Goal: Check status: Check status

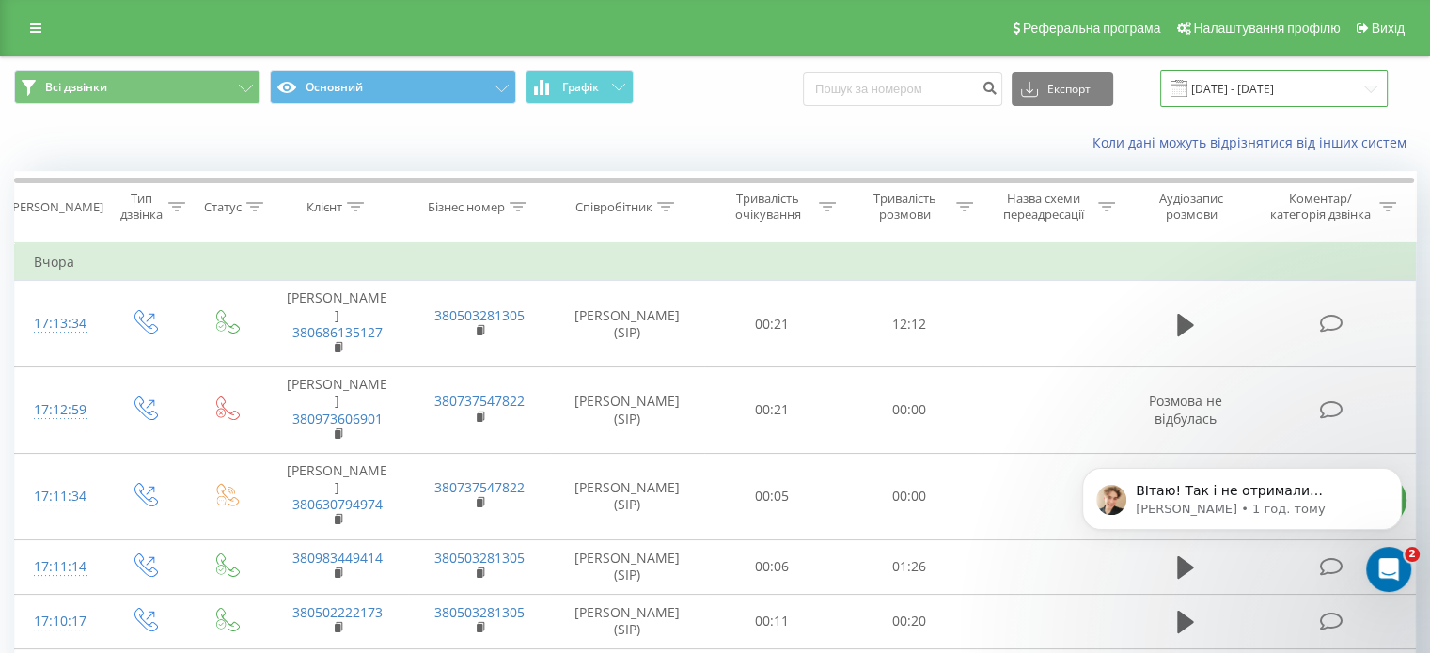
click at [1247, 91] on input "[DATE] - [DATE]" at bounding box center [1273, 89] width 227 height 37
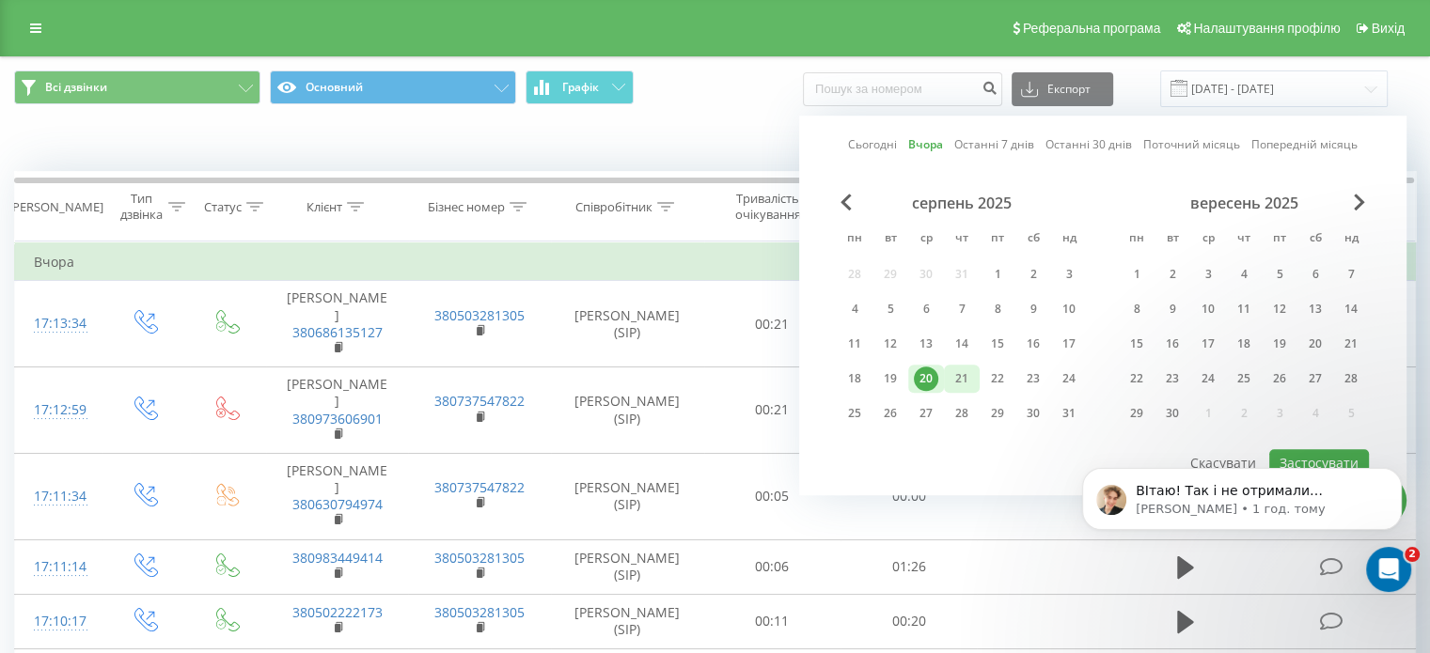
click at [972, 376] on div "21" at bounding box center [961, 379] width 24 height 24
click at [1300, 456] on body "ВІтаю! Так і не отримали відповіді, чи питання ще актуальне наразі? [GEOGRAPHIC…" at bounding box center [1241, 515] width 361 height 159
click at [1401, 478] on icon "Dismiss notification" at bounding box center [1396, 473] width 10 height 10
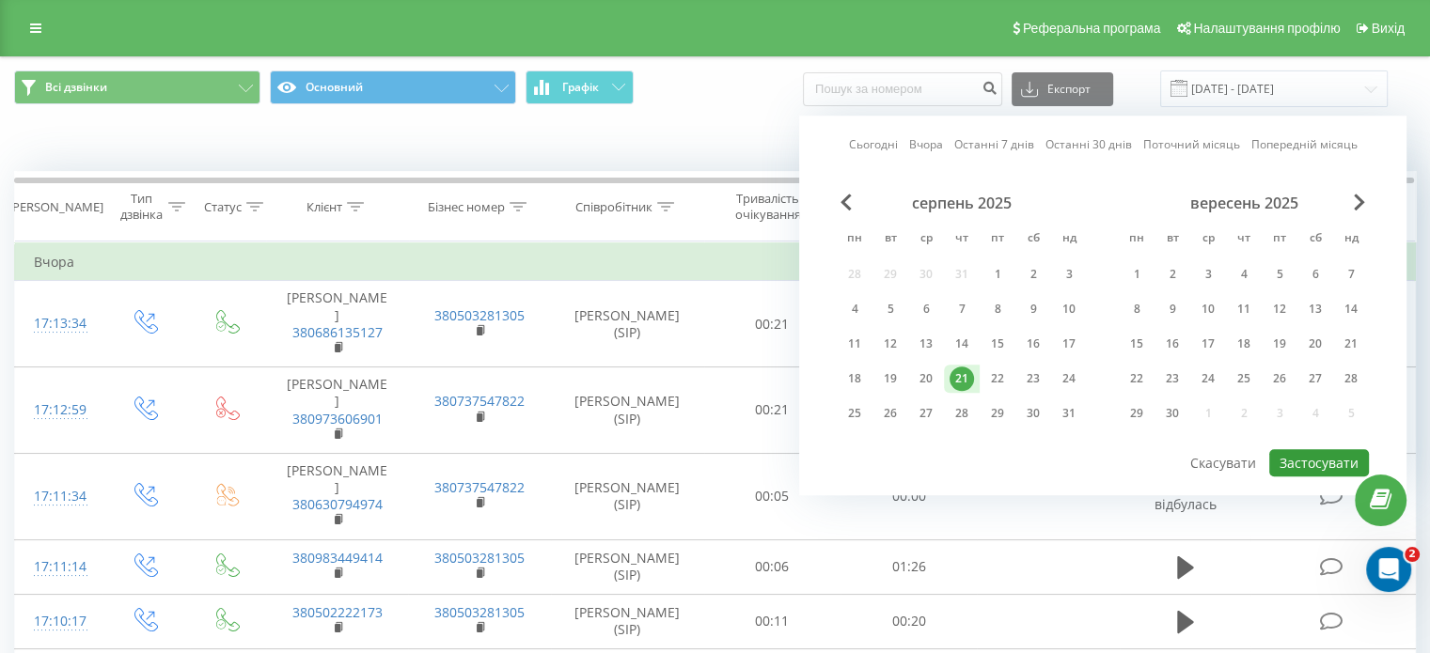
click at [1312, 454] on button "Застосувати" at bounding box center [1319, 462] width 100 height 27
type input "[DATE] - [DATE]"
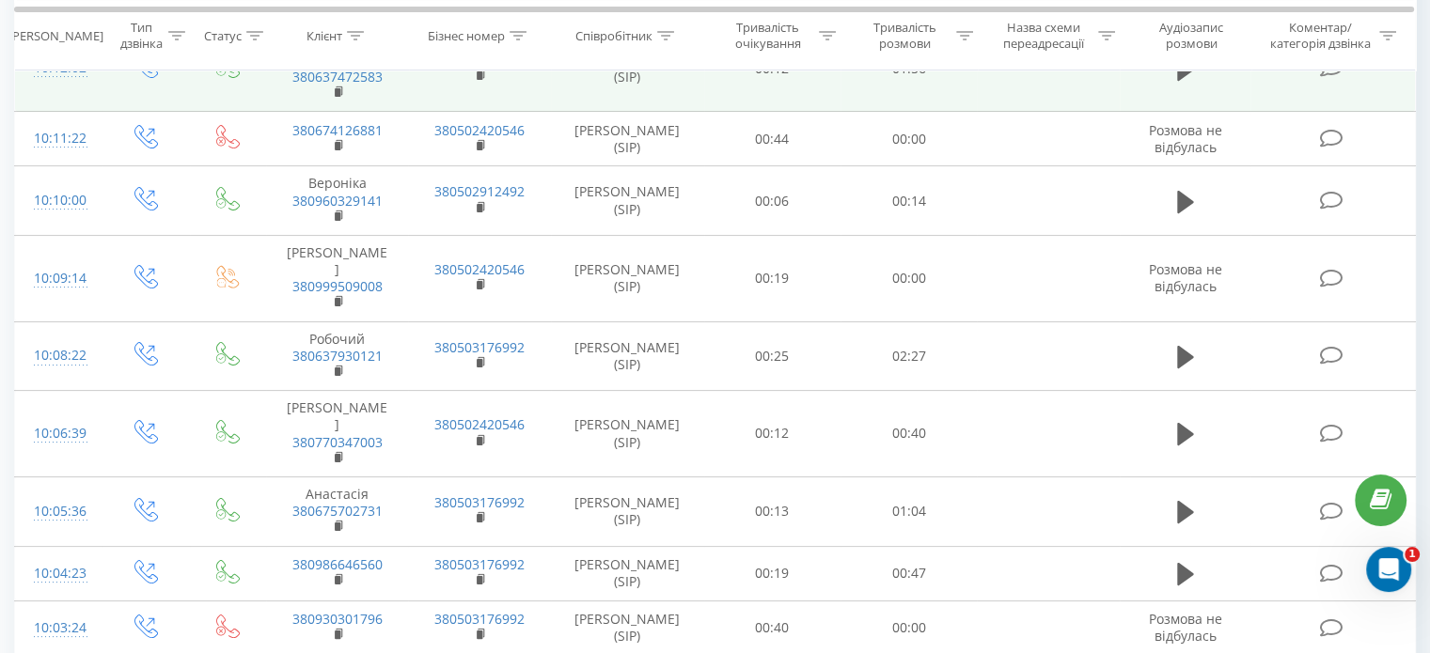
scroll to position [188, 0]
